Goal: Task Accomplishment & Management: Manage account settings

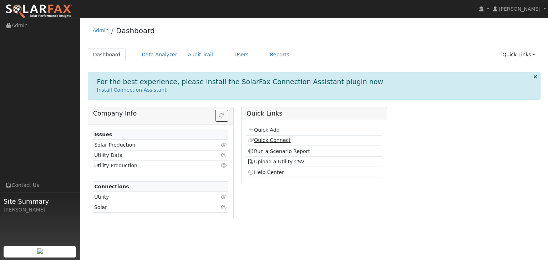
click at [258, 140] on link "Quick Connect" at bounding box center [268, 140] width 43 height 6
click at [229, 54] on link "Users" at bounding box center [241, 54] width 25 height 13
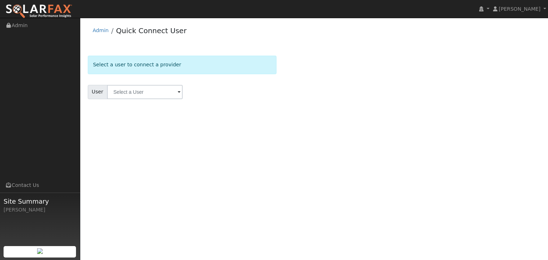
click at [178, 91] on span at bounding box center [179, 92] width 3 height 8
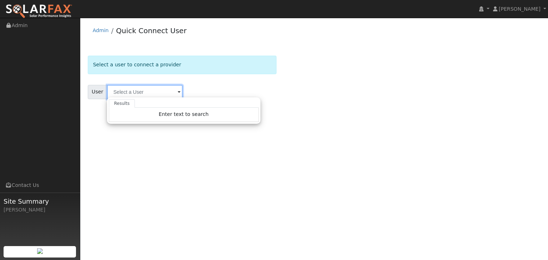
click at [141, 90] on input "text" at bounding box center [145, 92] width 76 height 14
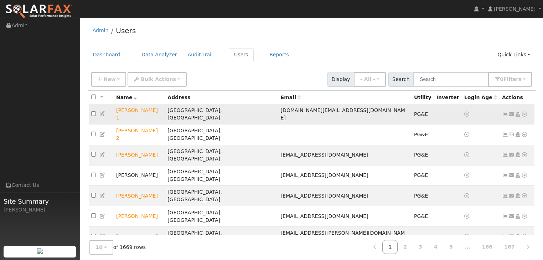
click at [525, 112] on icon at bounding box center [525, 114] width 6 height 5
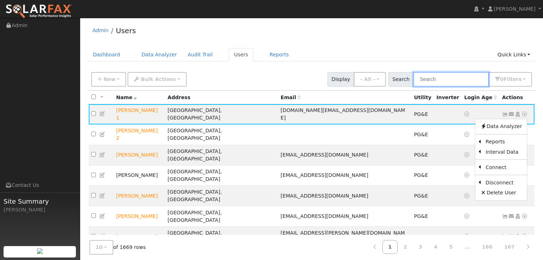
click at [440, 81] on input "text" at bounding box center [452, 79] width 76 height 15
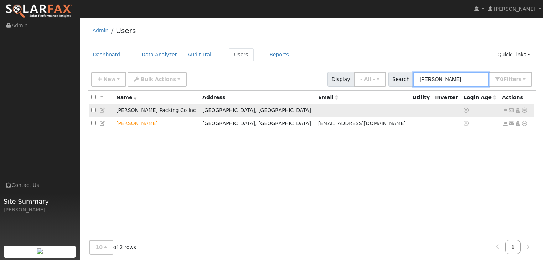
type input "[PERSON_NAME]"
click at [524, 109] on icon at bounding box center [525, 110] width 6 height 5
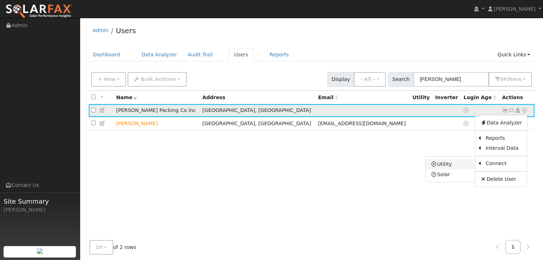
click at [442, 163] on link "Utility" at bounding box center [451, 164] width 50 height 10
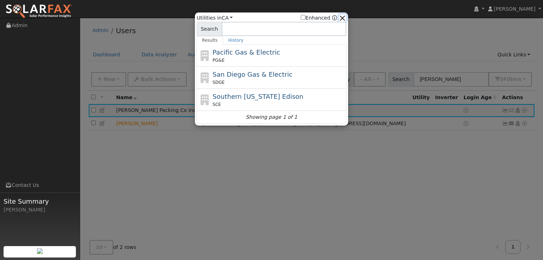
click at [345, 16] on button "button" at bounding box center [342, 17] width 7 height 7
